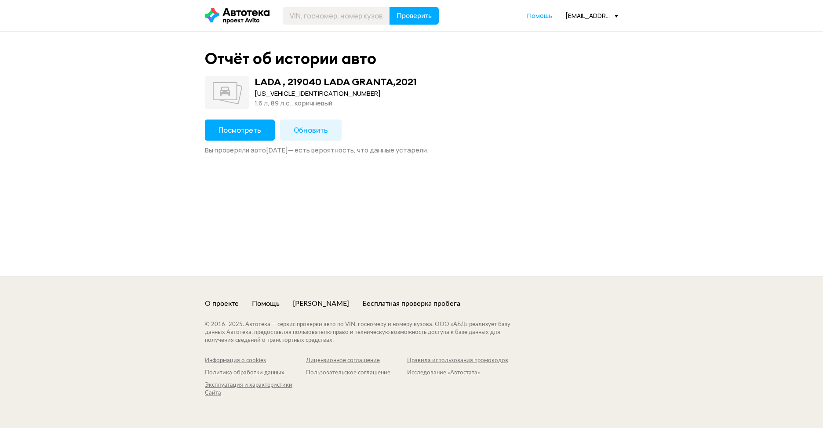
click at [248, 127] on span "Посмотреть" at bounding box center [240, 130] width 43 height 10
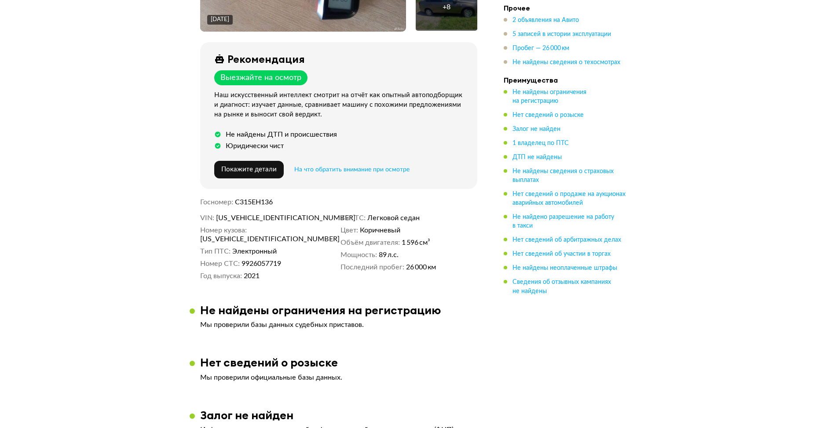
scroll to position [616, 0]
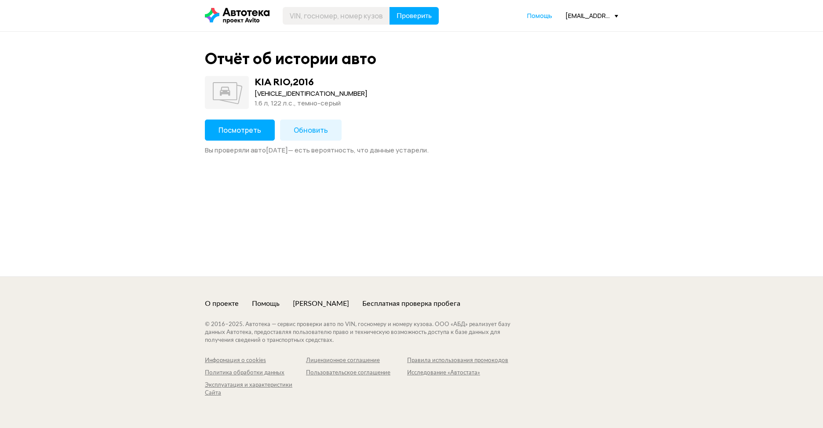
click at [246, 130] on span "Посмотреть" at bounding box center [240, 130] width 43 height 10
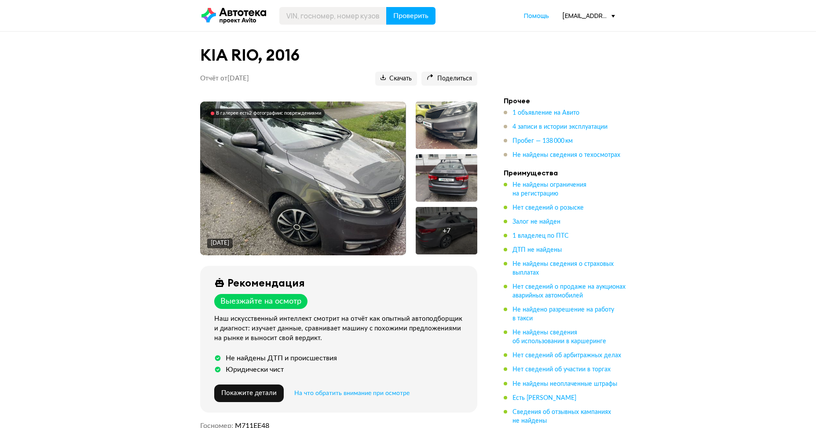
click at [269, 111] on div "В галерее есть 2 фотографии с повреждениями" at bounding box center [268, 113] width 105 height 6
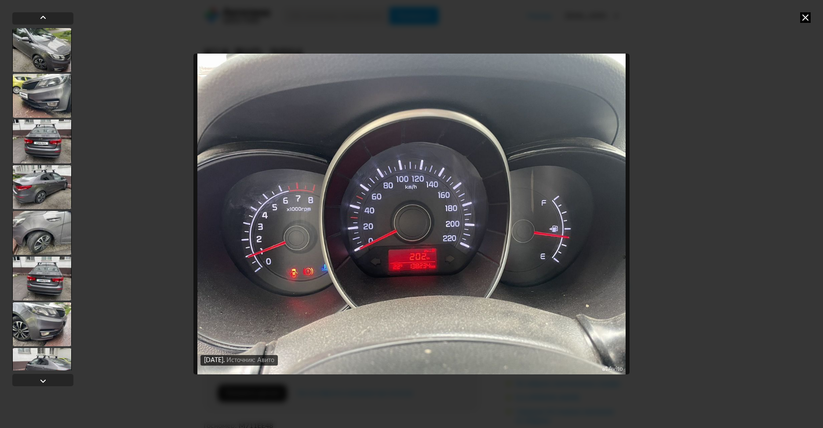
click at [807, 13] on icon at bounding box center [805, 17] width 11 height 11
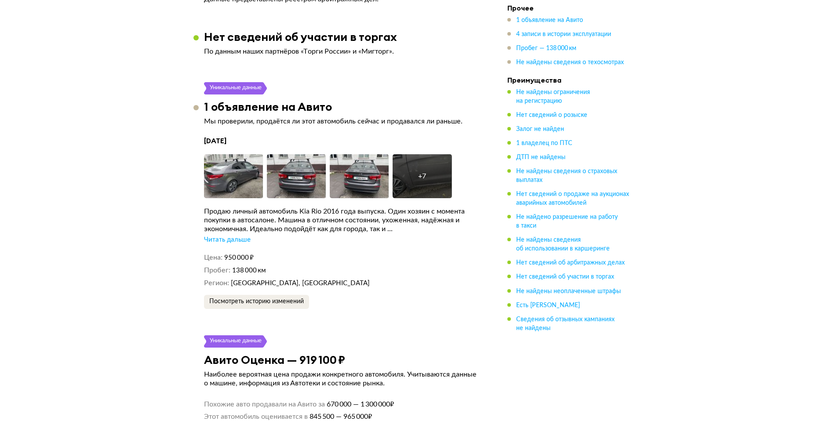
scroll to position [1319, 0]
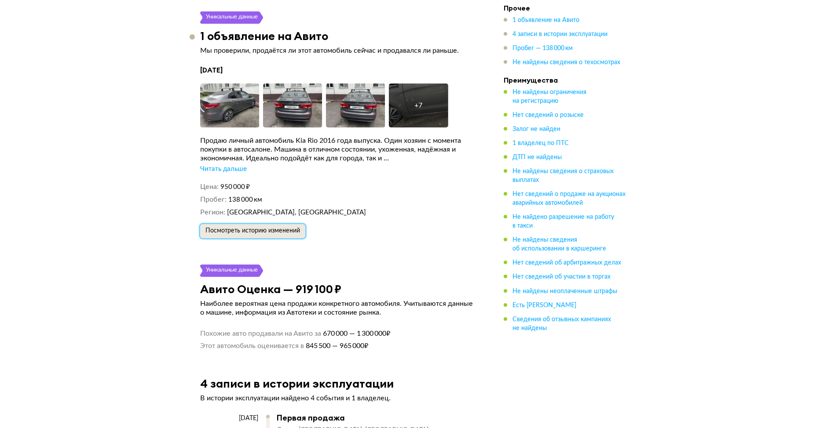
click at [285, 231] on span "Посмотреть историю изменений" at bounding box center [252, 231] width 95 height 6
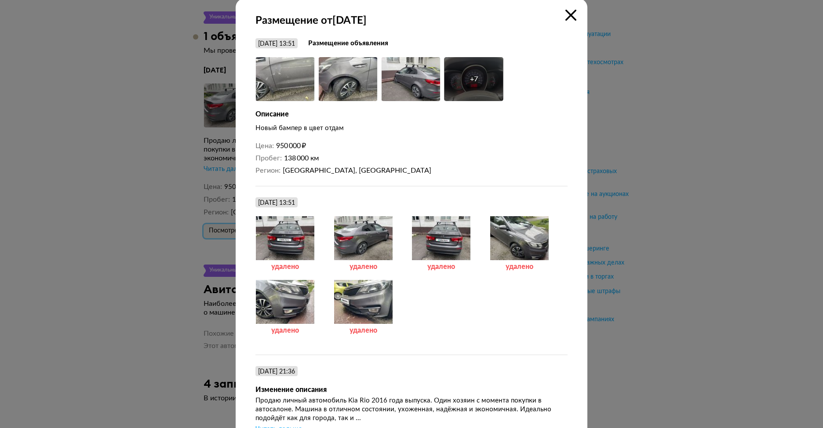
scroll to position [0, 0]
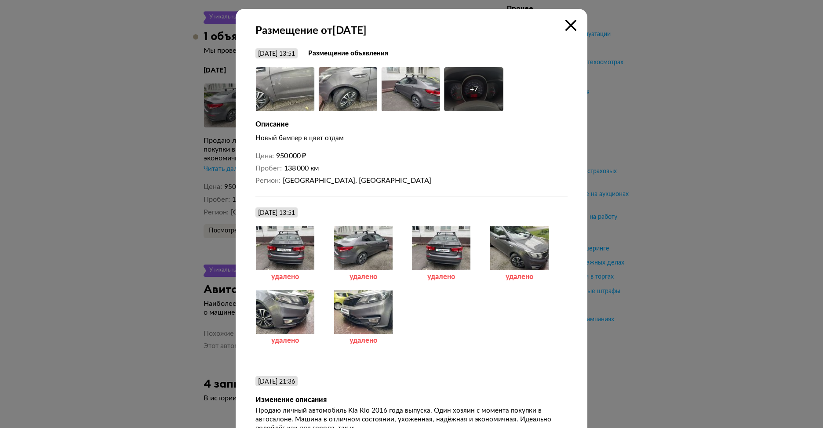
click at [573, 25] on div "Размещение от 5 августа 2025 года 5 августа 2025 г. 13:51 Размещение объявления…" at bounding box center [412, 302] width 352 height 587
